Goal: Information Seeking & Learning: Understand process/instructions

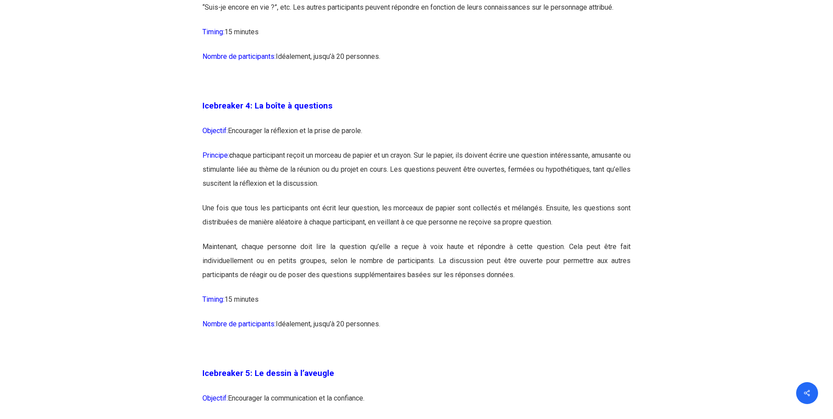
scroll to position [1317, 0]
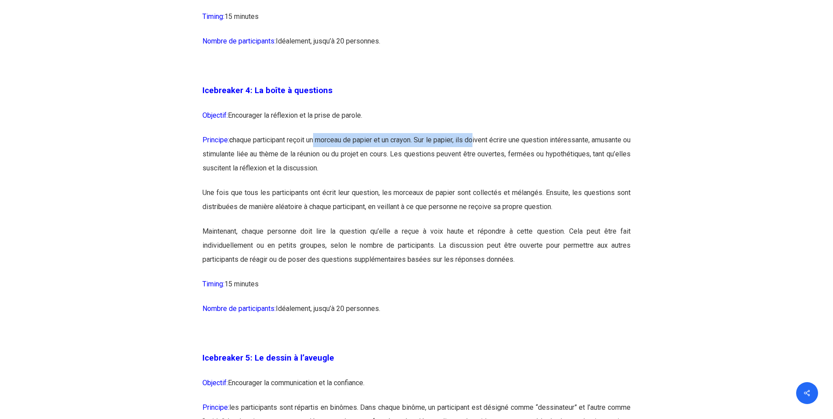
drag, startPoint x: 326, startPoint y: 144, endPoint x: 504, endPoint y: 144, distance: 177.8
click at [504, 144] on p "Principe: c haque participant reçoit un morceau de papier et un crayon. Sur le …" at bounding box center [416, 159] width 428 height 53
drag, startPoint x: 504, startPoint y: 144, endPoint x: 419, endPoint y: 155, distance: 85.5
click at [421, 155] on p "Principe: c haque participant reçoit un morceau de papier et un crayon. Sur le …" at bounding box center [416, 159] width 428 height 53
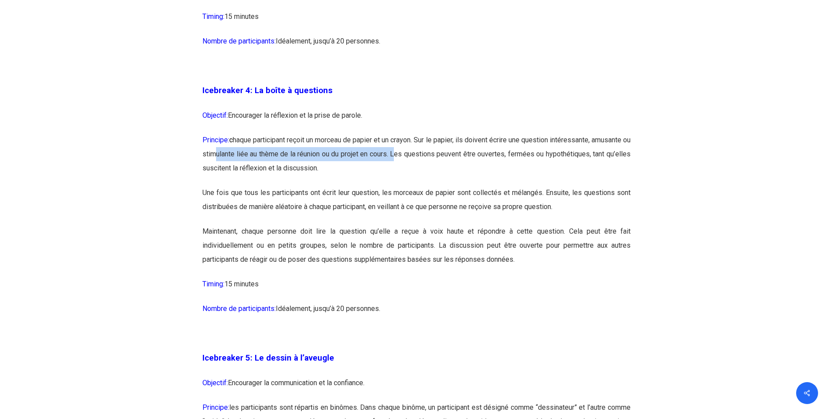
drag, startPoint x: 261, startPoint y: 155, endPoint x: 468, endPoint y: 155, distance: 207.6
click at [468, 155] on p "Principe: c haque participant reçoit un morceau de papier et un crayon. Sur le …" at bounding box center [416, 159] width 428 height 53
drag, startPoint x: 468, startPoint y: 155, endPoint x: 417, endPoint y: 171, distance: 53.7
click at [417, 171] on p "Principe: c haque participant reçoit un morceau de papier et un crayon. Sur le …" at bounding box center [416, 159] width 428 height 53
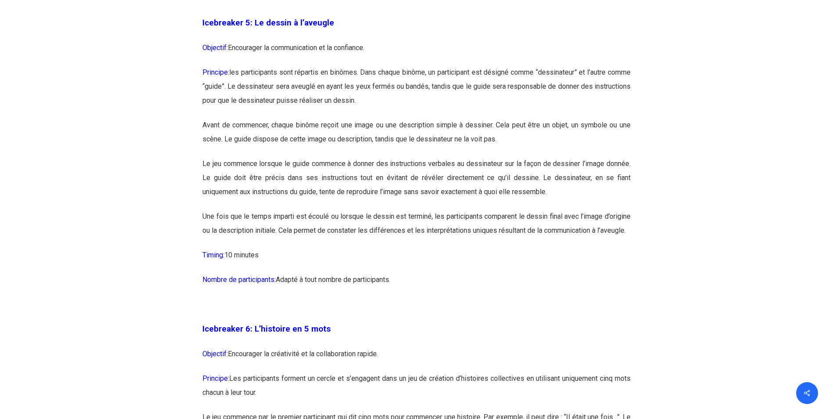
scroll to position [1668, 0]
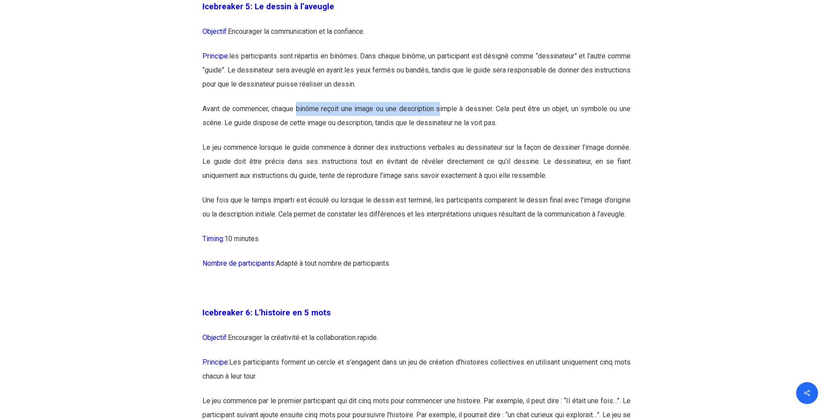
drag, startPoint x: 298, startPoint y: 108, endPoint x: 439, endPoint y: 108, distance: 141.4
click at [439, 108] on p "Avant de commencer, chaque binôme reçoit une image ou une description simple à …" at bounding box center [416, 121] width 428 height 39
drag, startPoint x: 439, startPoint y: 108, endPoint x: 421, endPoint y: 113, distance: 19.4
click at [421, 113] on p "Avant de commencer, chaque binôme reçoit une image ou une description simple à …" at bounding box center [416, 121] width 428 height 39
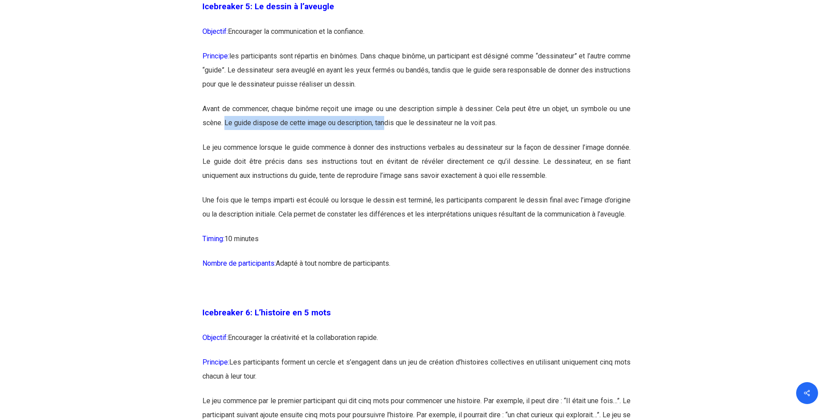
drag, startPoint x: 225, startPoint y: 120, endPoint x: 385, endPoint y: 120, distance: 159.8
click at [385, 120] on p "Avant de commencer, chaque binôme reçoit une image ou une description simple à …" at bounding box center [416, 121] width 428 height 39
drag, startPoint x: 385, startPoint y: 120, endPoint x: 296, endPoint y: 144, distance: 91.8
click at [298, 144] on p "Le jeu commence lorsque le guide commence à donner des instructions verbales au…" at bounding box center [416, 166] width 428 height 53
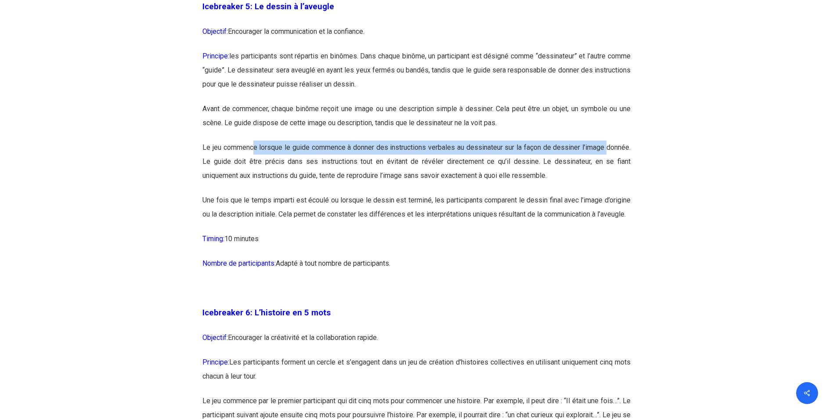
drag, startPoint x: 254, startPoint y: 147, endPoint x: 607, endPoint y: 147, distance: 353.0
click at [607, 147] on p "Le jeu commence lorsque le guide commence à donner des instructions verbales au…" at bounding box center [416, 166] width 428 height 53
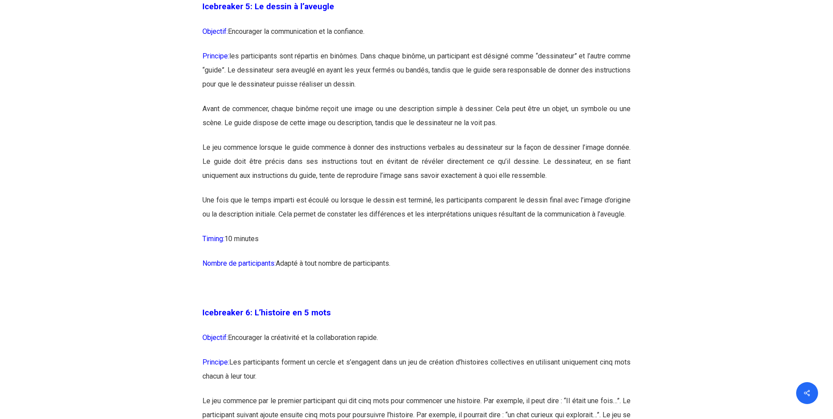
click at [254, 205] on p "Une fois que le temps imparti est écoulé ou lorsque le dessin est terminé, les …" at bounding box center [416, 212] width 428 height 39
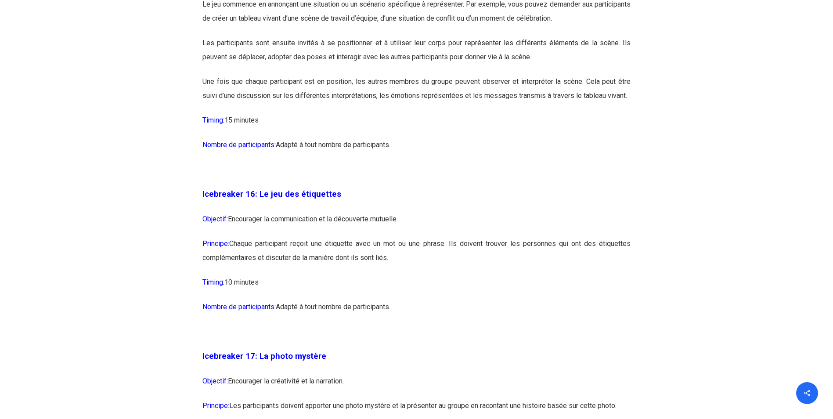
scroll to position [4873, 0]
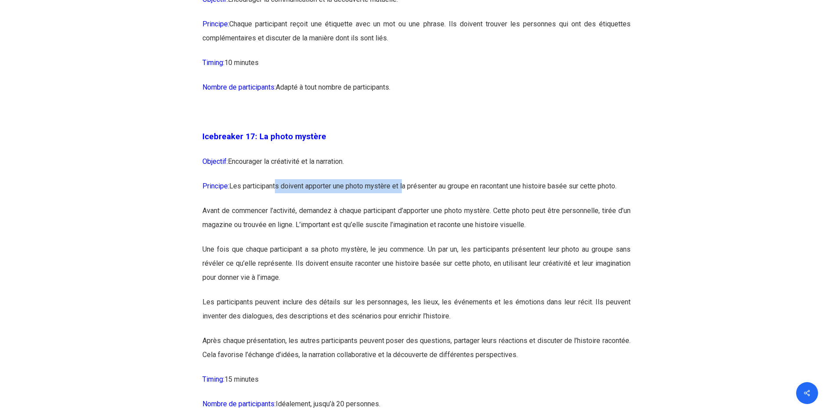
drag, startPoint x: 278, startPoint y: 216, endPoint x: 406, endPoint y: 215, distance: 128.2
click at [406, 204] on p "Principe: Les participants doivent apporter une photo mystère et la présenter a…" at bounding box center [416, 191] width 428 height 25
click at [309, 235] on p "Avant de commencer l’activité, demandez à chaque participant d’apporter une pho…" at bounding box center [416, 223] width 428 height 39
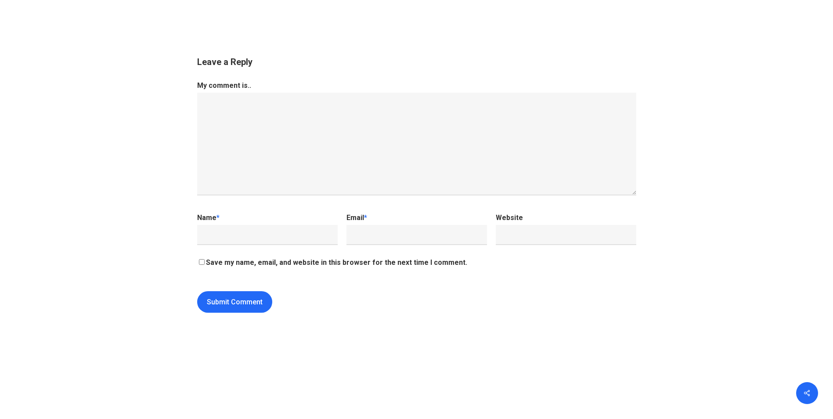
scroll to position [9175, 0]
